Goal: Information Seeking & Learning: Learn about a topic

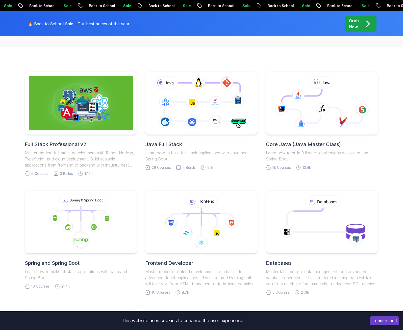
scroll to position [103, 0]
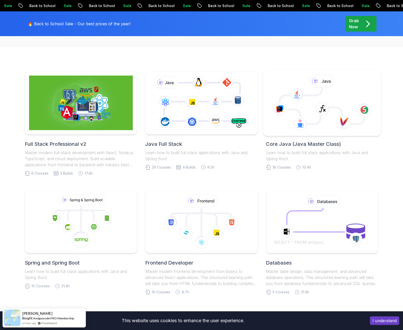
click at [273, 122] on body "Sale Back to School Sale Back to School Sale Back to School Sale Back to School…" at bounding box center [201, 290] width 403 height 787
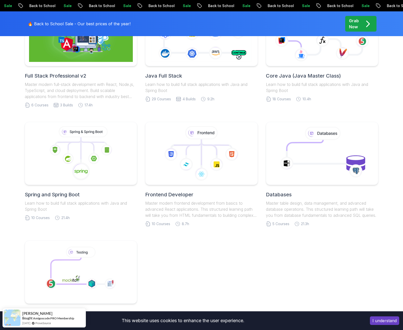
scroll to position [173, 0]
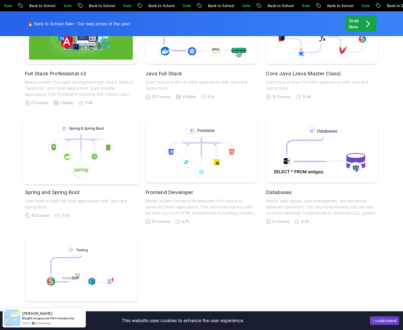
click at [121, 149] on icon at bounding box center [81, 151] width 109 height 57
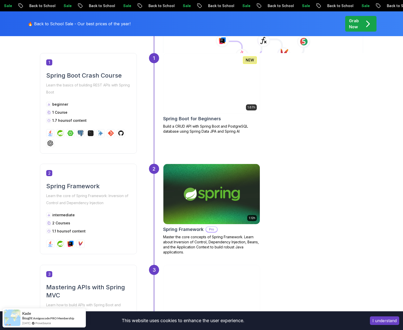
scroll to position [239, 0]
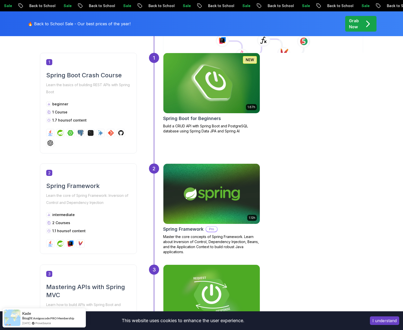
click at [190, 104] on img at bounding box center [211, 83] width 101 height 63
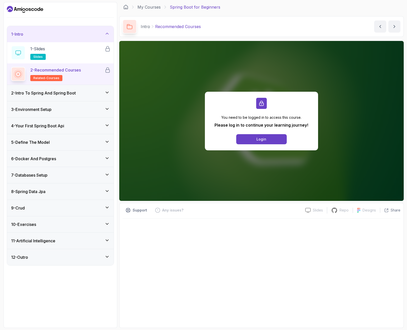
click at [80, 145] on div "5 - Define The Model" at bounding box center [60, 142] width 99 height 6
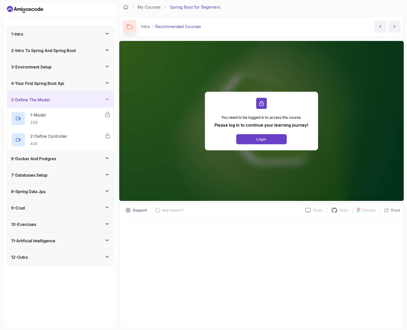
click at [74, 83] on div "4 - Your First Spring Boot Api" at bounding box center [60, 83] width 99 height 6
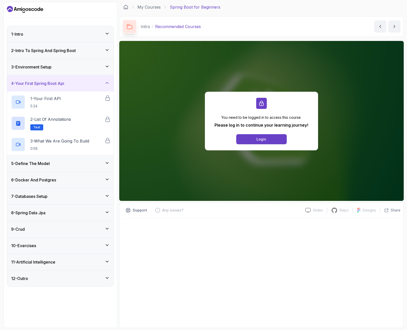
click at [79, 183] on div "6 - Docker And Postgres" at bounding box center [60, 180] width 99 height 6
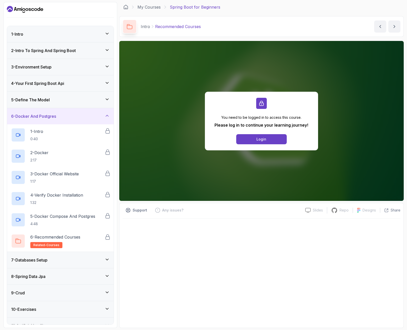
click at [76, 256] on div "7 - Databases Setup" at bounding box center [60, 260] width 107 height 16
